Goal: Information Seeking & Learning: Understand process/instructions

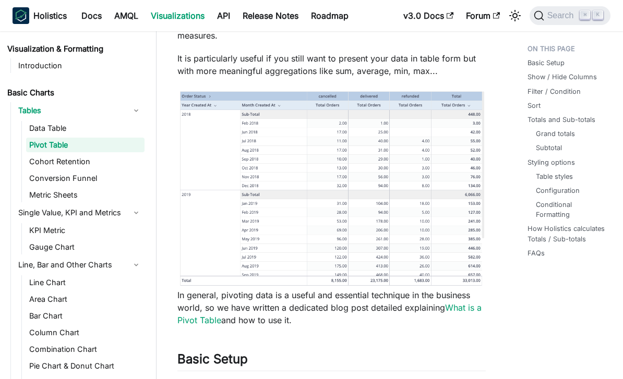
scroll to position [91, 0]
